Goal: Task Accomplishment & Management: Use online tool/utility

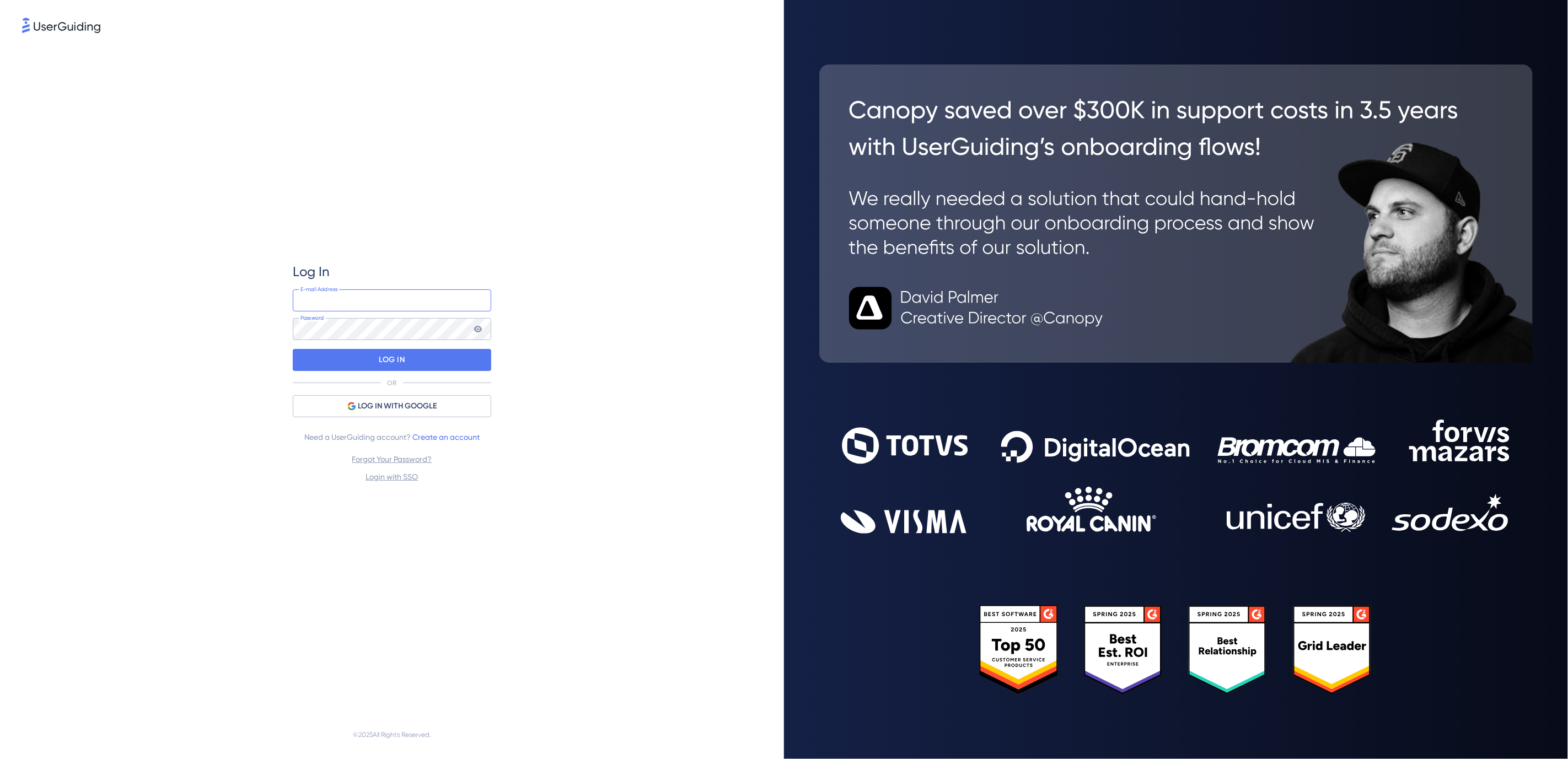
click at [388, 298] on input "email" at bounding box center [392, 301] width 198 height 22
click at [0, 758] on com-1password-button at bounding box center [0, 759] width 0 height 0
type input "marci@offensive-security.com"
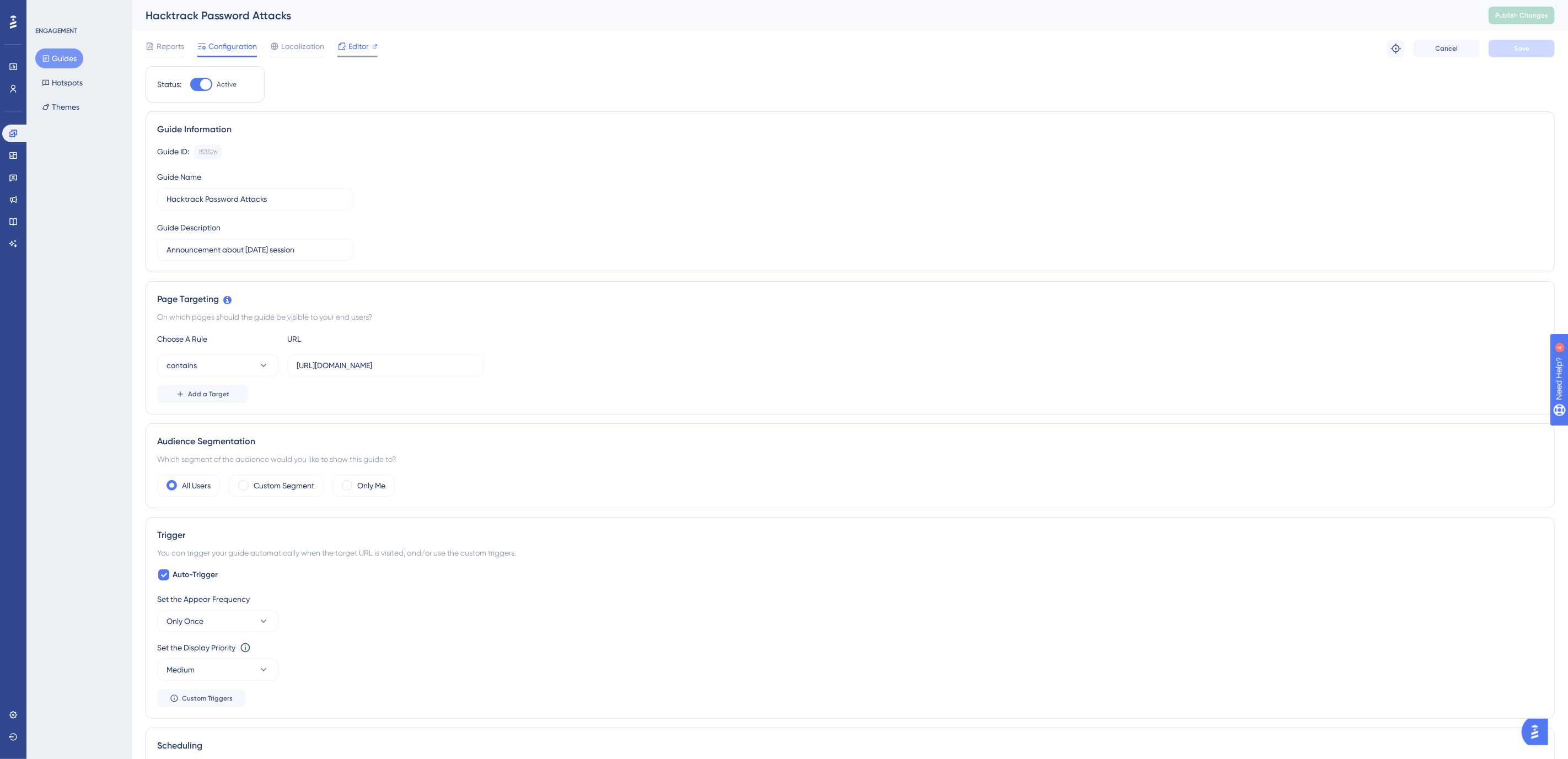
click at [361, 49] on span "Editor" at bounding box center [359, 46] width 21 height 13
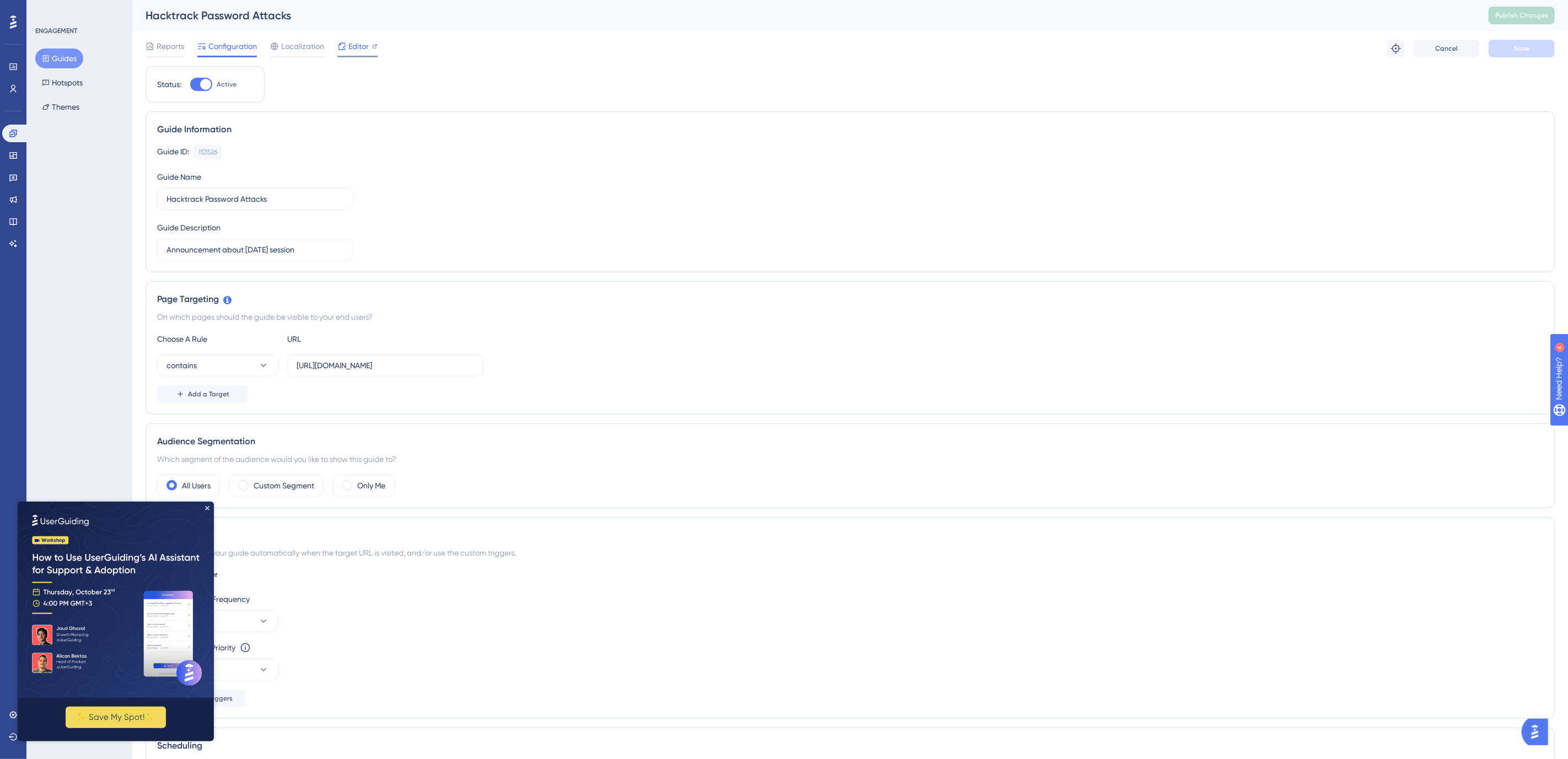
click at [355, 46] on span "Editor" at bounding box center [359, 46] width 21 height 13
click at [371, 369] on input "https://portal.offsec.com/courses/pen-200-44065/learning/password-attacks-44959" at bounding box center [385, 366] width 178 height 12
click at [65, 61] on button "Guides" at bounding box center [59, 58] width 48 height 20
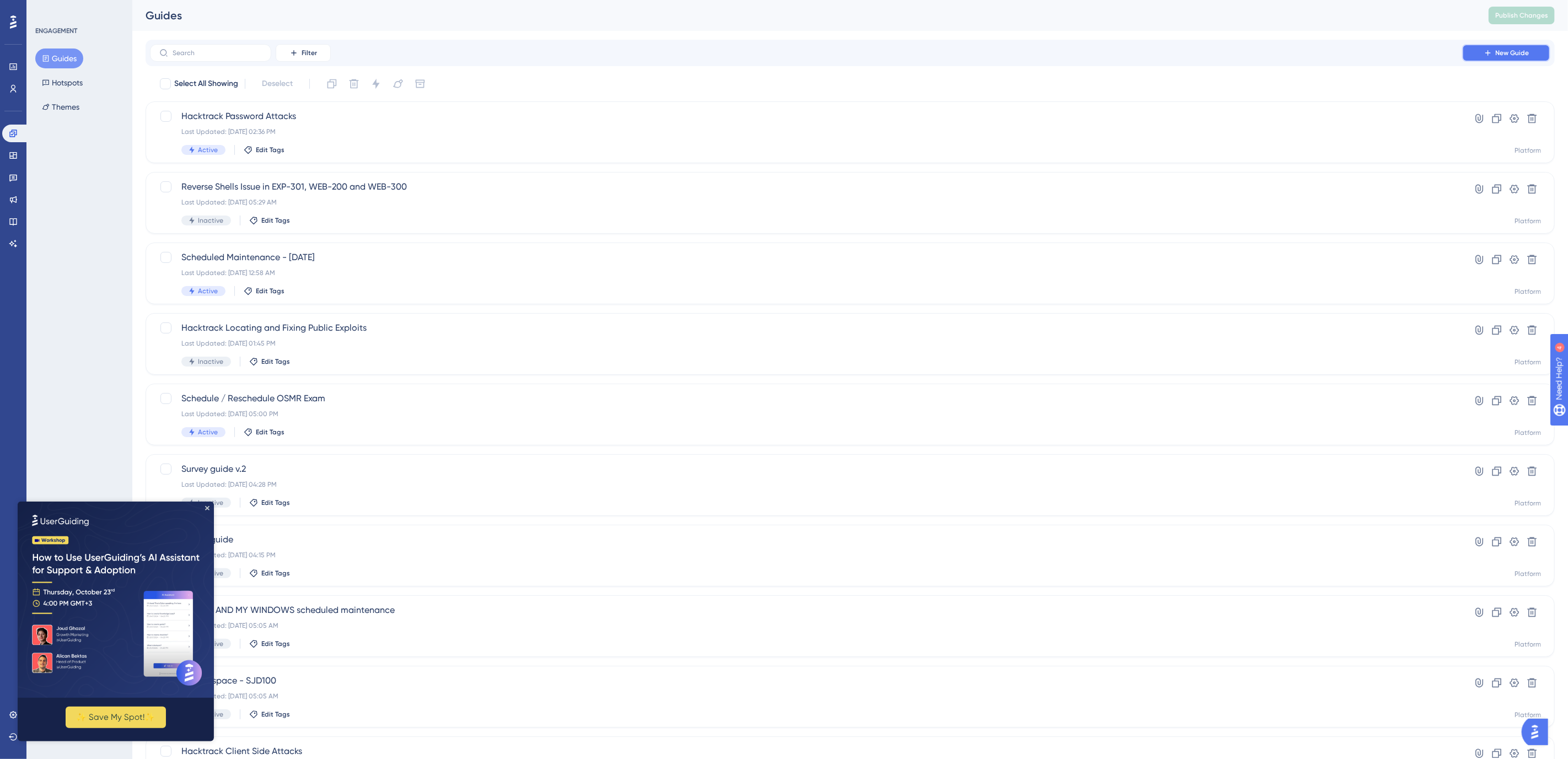
click at [1499, 49] on span "New Guide" at bounding box center [1512, 53] width 33 height 9
click at [205, 49] on input "text" at bounding box center [217, 53] width 89 height 8
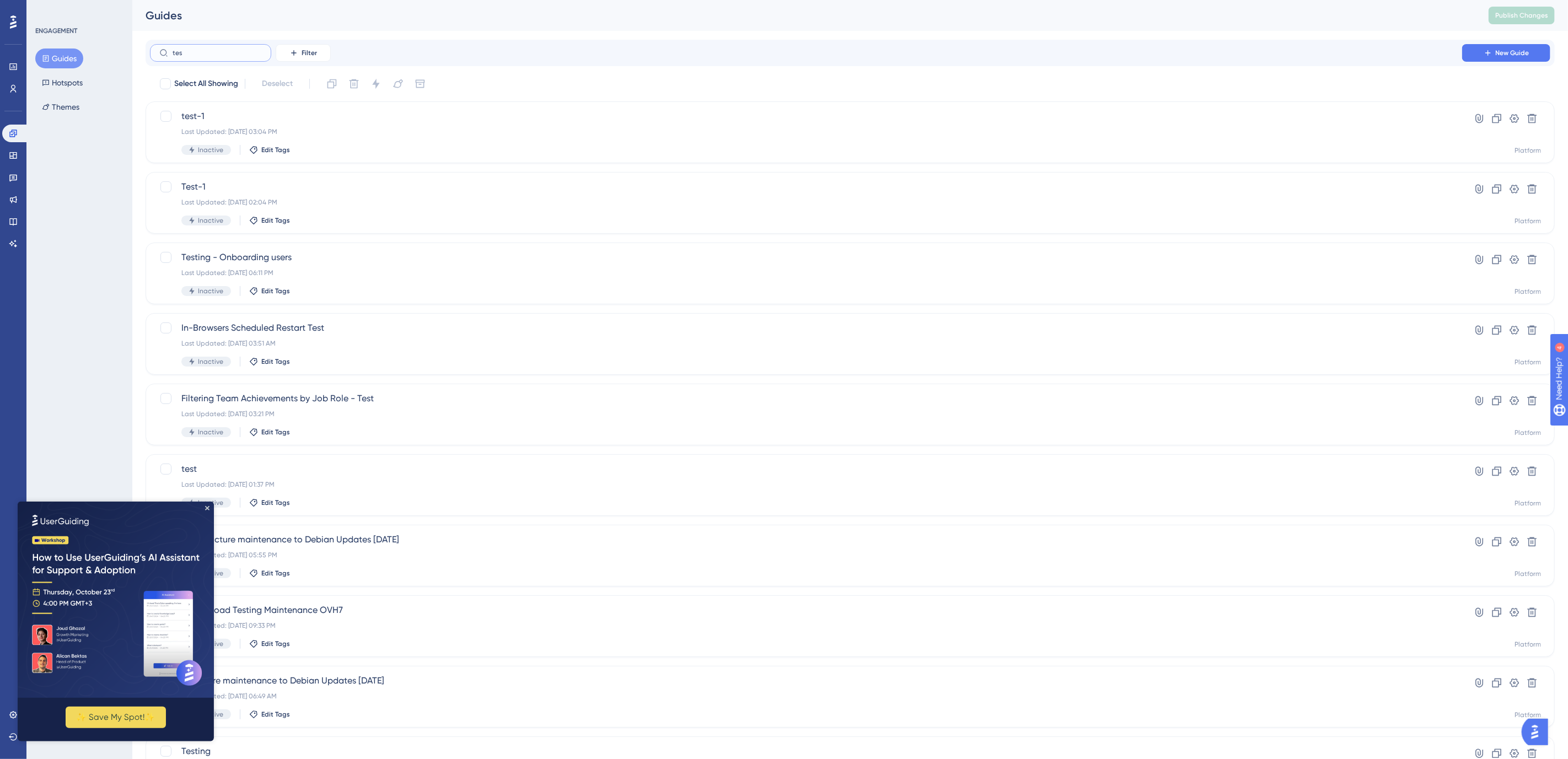
type input "test"
click at [216, 113] on span "test-1" at bounding box center [806, 116] width 1249 height 13
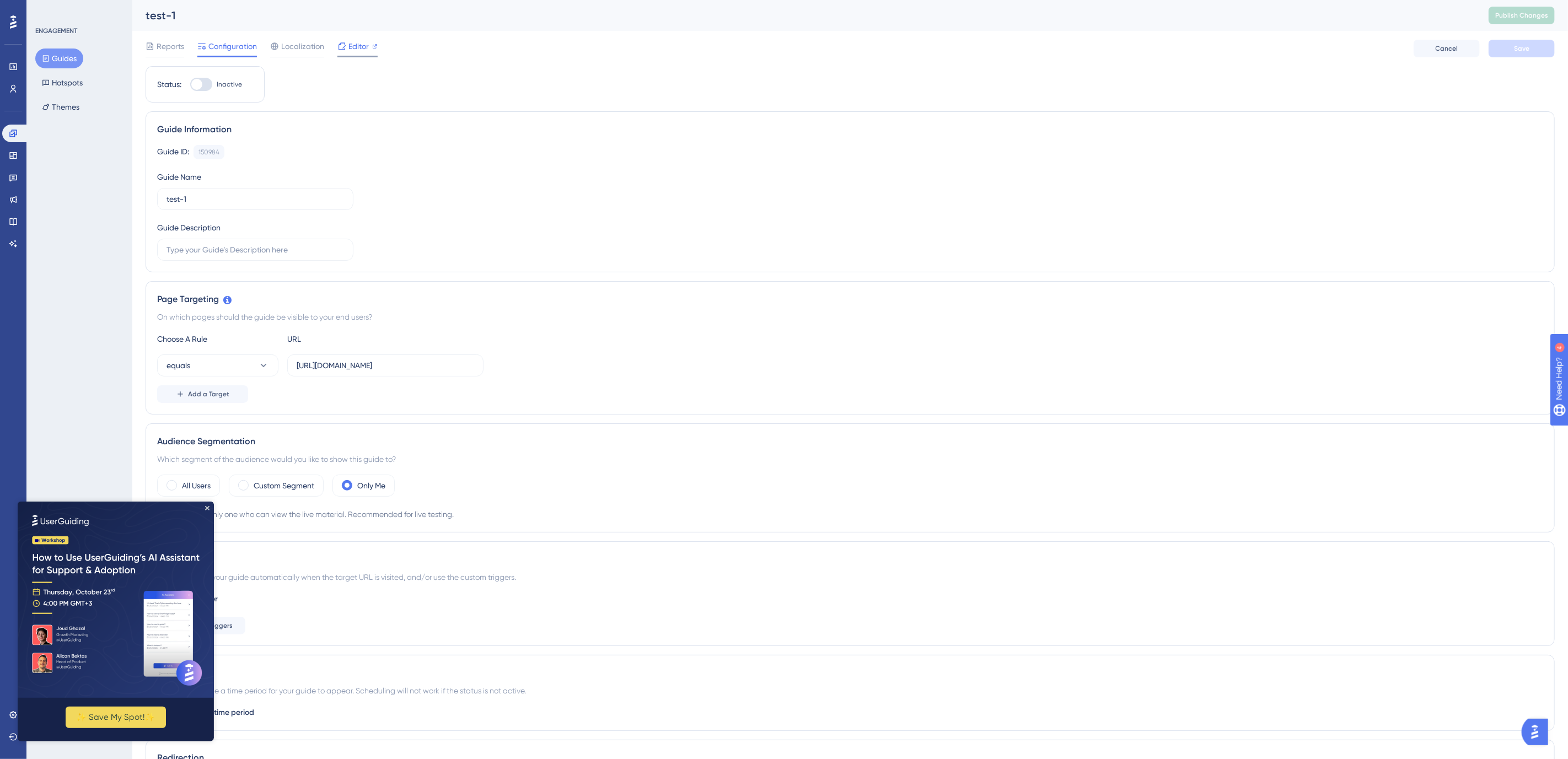
click at [354, 40] on span "Editor" at bounding box center [359, 46] width 21 height 13
